Goal: Use online tool/utility: Use online tool/utility

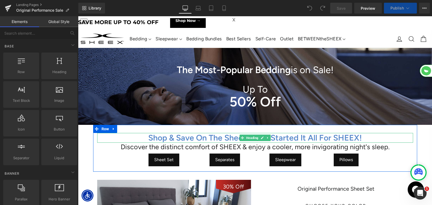
scroll to position [1532, 354]
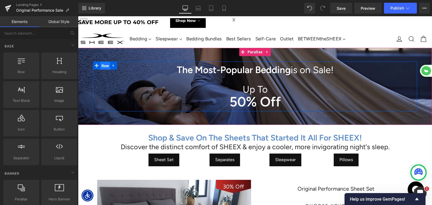
click at [103, 67] on span "Row" at bounding box center [105, 66] width 10 height 8
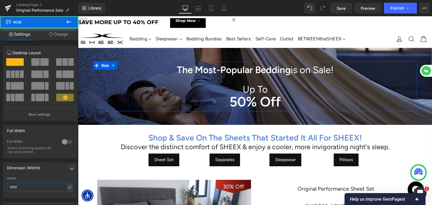
click at [31, 188] on input "1200" at bounding box center [40, 186] width 66 height 9
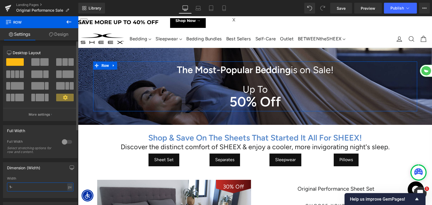
type input "1"
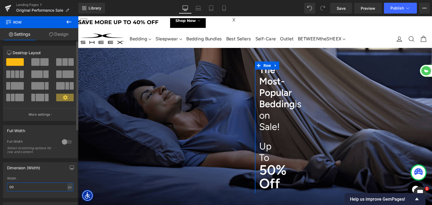
scroll to position [1625, 354]
type input "0"
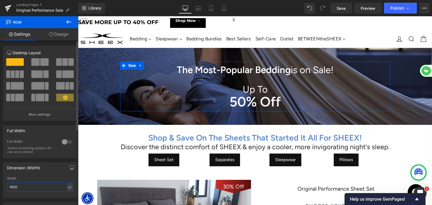
scroll to position [1532, 354]
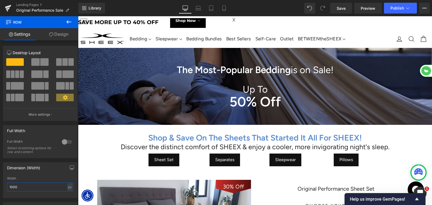
type input "1000"
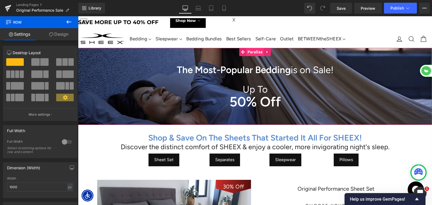
click at [251, 53] on span "Parallax" at bounding box center [255, 52] width 18 height 8
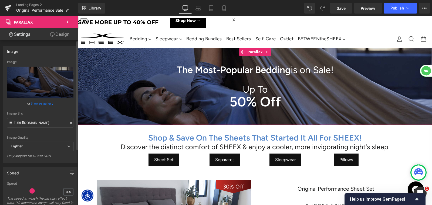
click at [72, 70] on div "[URL][DOMAIN_NAME] Image Replace Image Upload image or Browse gallery Image Src…" at bounding box center [40, 111] width 74 height 103
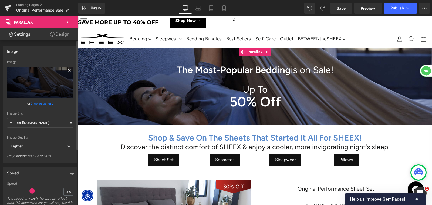
click at [67, 69] on icon at bounding box center [69, 70] width 6 height 6
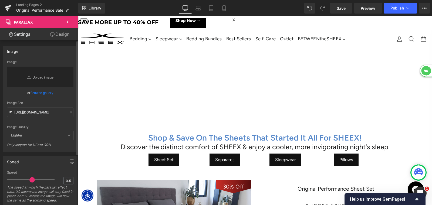
click at [40, 78] on link "Replace Image" at bounding box center [40, 76] width 66 height 21
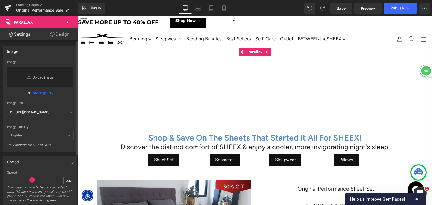
click at [38, 77] on link "Replace Image" at bounding box center [40, 76] width 66 height 21
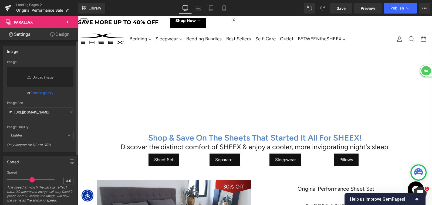
type input "C:\fakepath\LP-OPCollection-HeroBG.jpg"
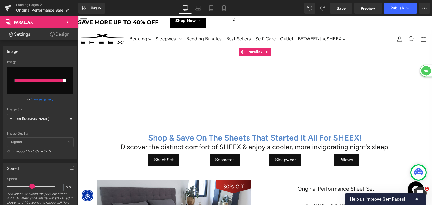
click at [126, 120] on div at bounding box center [255, 127] width 354 height 188
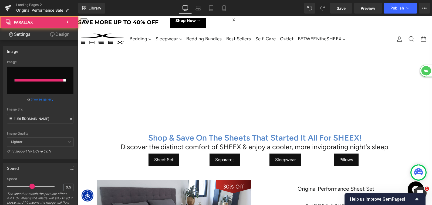
click at [121, 135] on h1 "Shop & Save On The Sheets That Started It All For SHEEX!" at bounding box center [255, 138] width 316 height 10
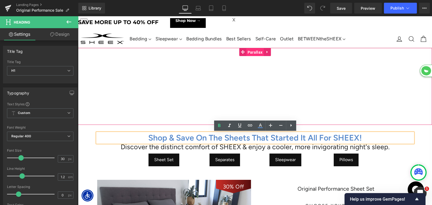
click at [253, 53] on span "Parallax" at bounding box center [255, 52] width 18 height 8
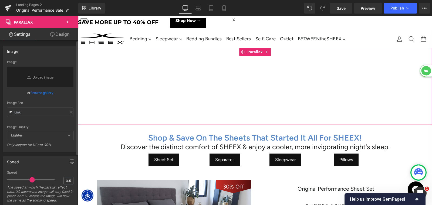
click at [41, 93] on link "Browse gallery" at bounding box center [42, 92] width 23 height 9
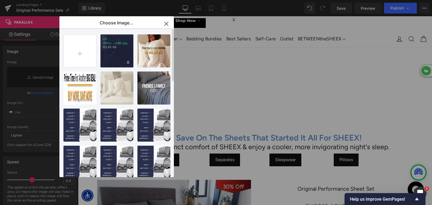
click at [113, 53] on div "LP-OPCo...roBG.jpg 63.95 KB" at bounding box center [117, 50] width 33 height 33
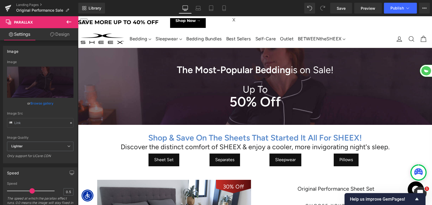
click at [208, 69] on strong "The Most-Popular Bedding" at bounding box center [234, 69] width 114 height 11
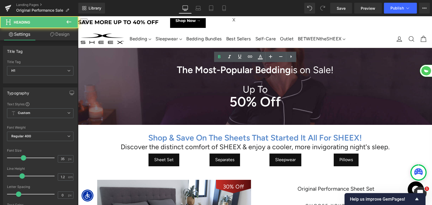
click at [208, 69] on strong "The Most-Popular Bedding" at bounding box center [234, 69] width 114 height 11
click at [218, 70] on strong "The Most-Popular Bedding" at bounding box center [234, 69] width 114 height 11
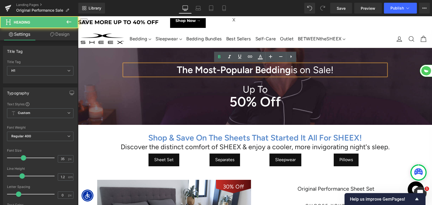
click at [218, 70] on strong "The Most-Popular Bedding" at bounding box center [234, 69] width 114 height 11
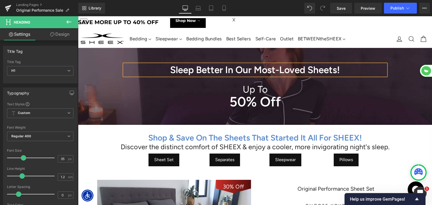
click at [293, 97] on h1 "50% Off" at bounding box center [255, 102] width 262 height 14
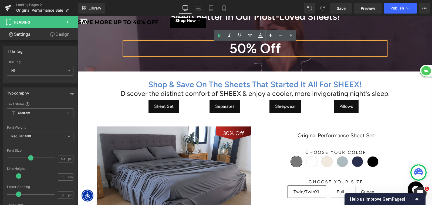
scroll to position [48, 0]
